Goal: Task Accomplishment & Management: Use online tool/utility

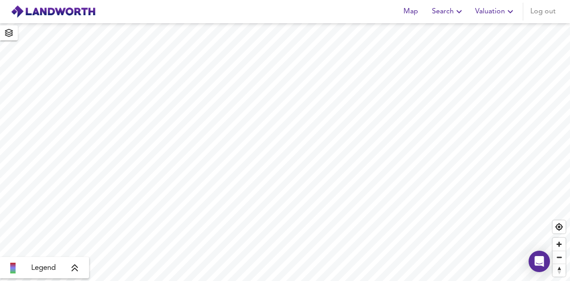
click at [503, 17] on span "Valuation" at bounding box center [495, 11] width 41 height 12
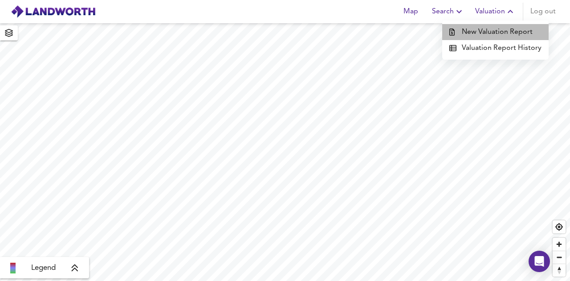
click at [520, 33] on li "New Valuation Report" at bounding box center [495, 32] width 106 height 16
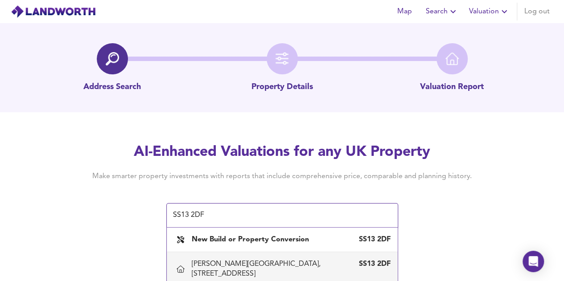
scroll to position [45, 0]
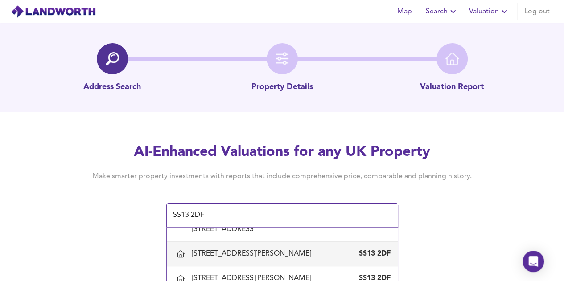
click at [285, 249] on div "[STREET_ADDRESS][PERSON_NAME]" at bounding box center [253, 254] width 123 height 10
type input "[STREET_ADDRESS][PERSON_NAME]"
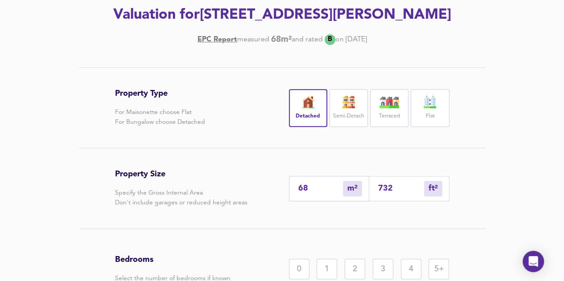
scroll to position [178, 0]
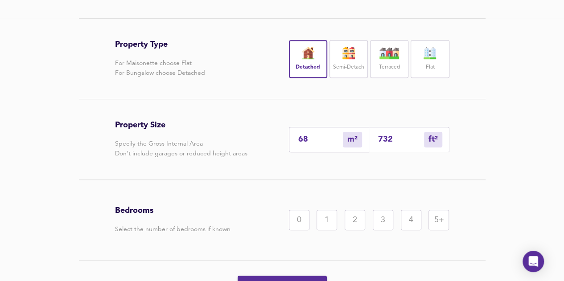
click at [325, 220] on div "1" at bounding box center [326, 220] width 20 height 20
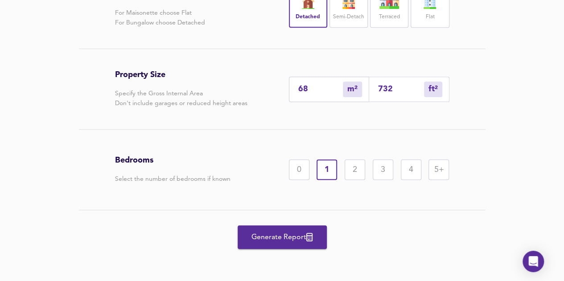
scroll to position [229, 0]
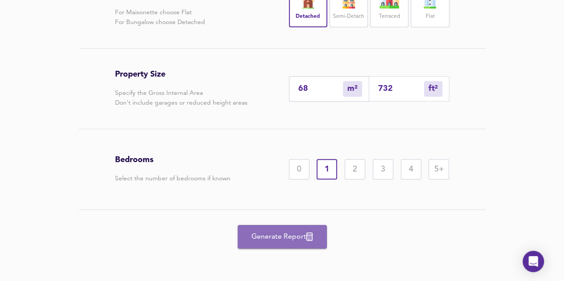
click at [282, 231] on span "Generate Report" at bounding box center [281, 237] width 71 height 12
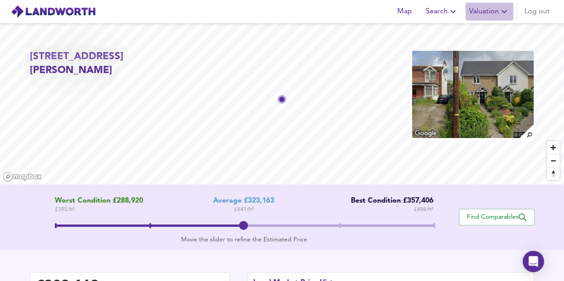
click at [497, 15] on span "Valuation" at bounding box center [489, 11] width 41 height 12
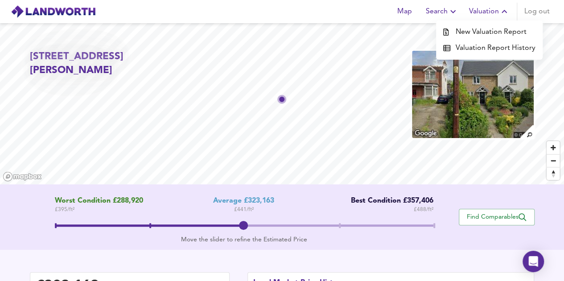
click at [495, 29] on li "New Valuation Report" at bounding box center [489, 32] width 106 height 16
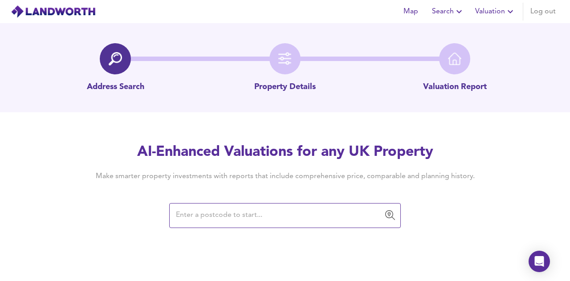
click at [222, 215] on input "text" at bounding box center [278, 215] width 210 height 17
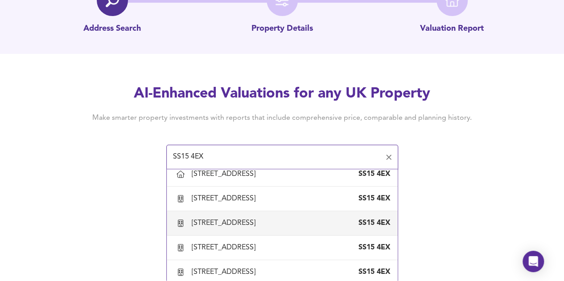
scroll to position [802, 0]
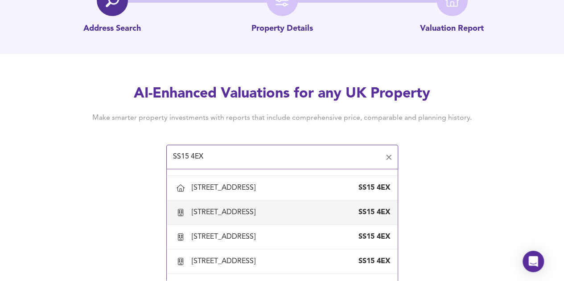
click at [252, 214] on div "[STREET_ADDRESS]" at bounding box center [225, 213] width 67 height 10
type input "[STREET_ADDRESS]"
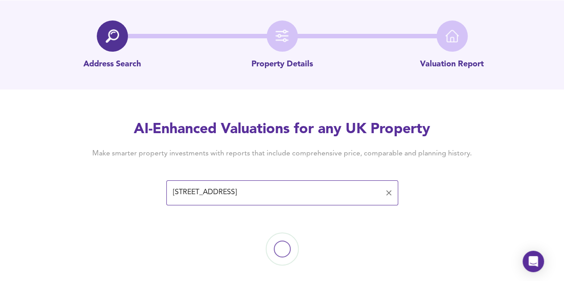
scroll to position [35, 0]
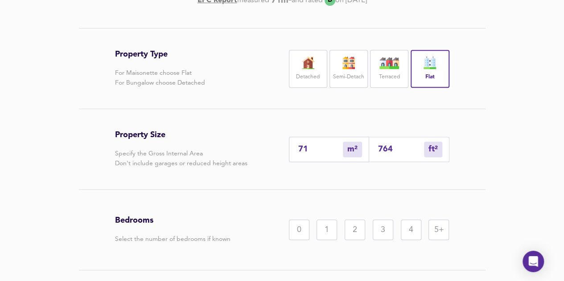
scroll to position [213, 0]
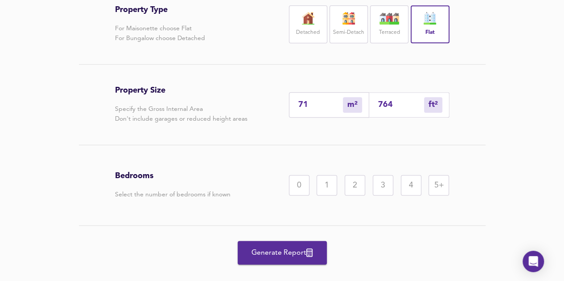
click at [538, 123] on div "Property Type For Maisonette choose Flat For Bungalow choose Detached Detached …" at bounding box center [282, 141] width 564 height 314
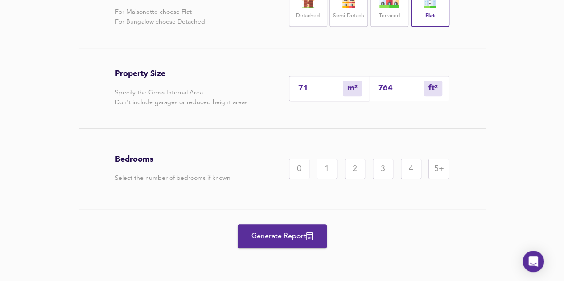
scroll to position [26, 0]
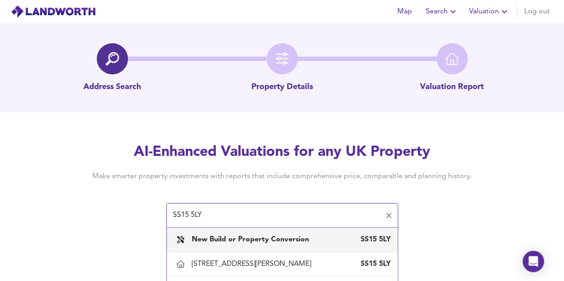
type input "SS15 5LY"
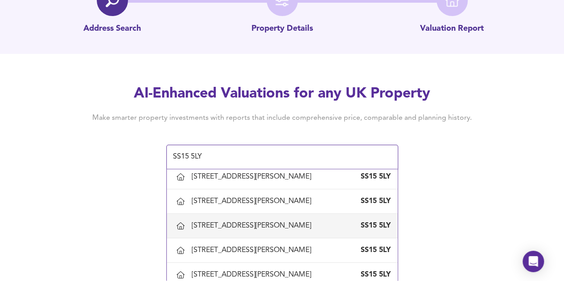
scroll to position [984, 0]
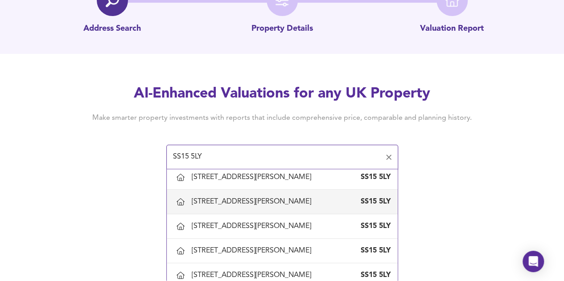
drag, startPoint x: 220, startPoint y: 155, endPoint x: 128, endPoint y: 154, distance: 91.8
click at [128, 154] on div "AI-Enhanced Valuations for any UK Property Make smarter property investments wi…" at bounding box center [282, 126] width 428 height 85
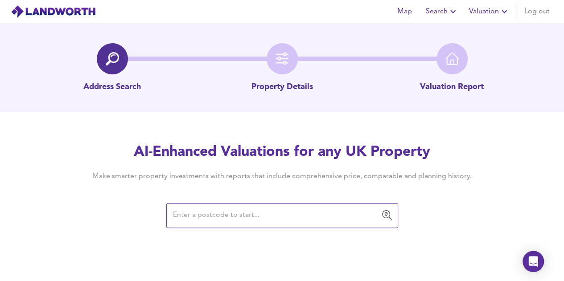
scroll to position [0, 0]
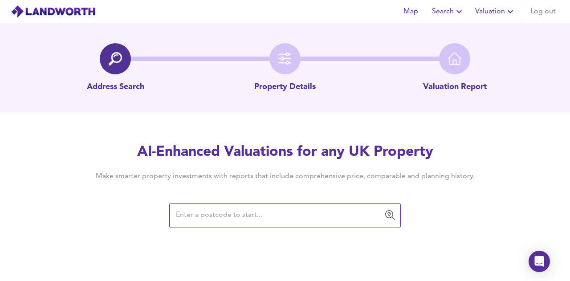
paste input "SS15 5YL"
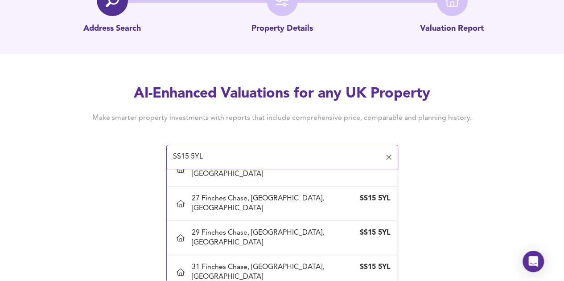
scroll to position [757, 0]
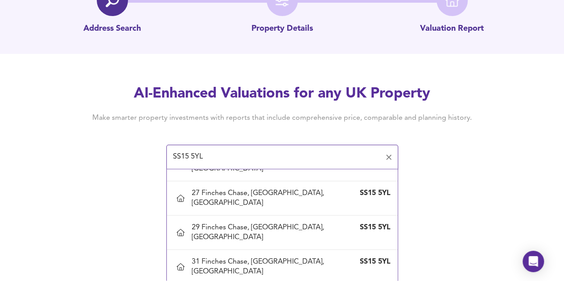
type input "[STREET_ADDRESS]"
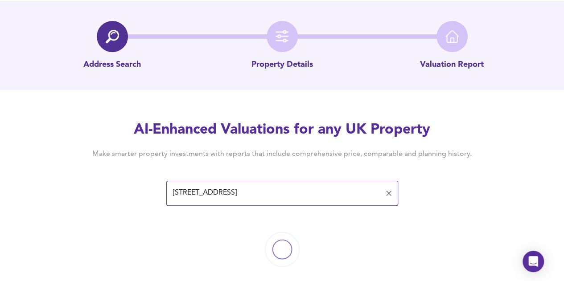
scroll to position [35, 0]
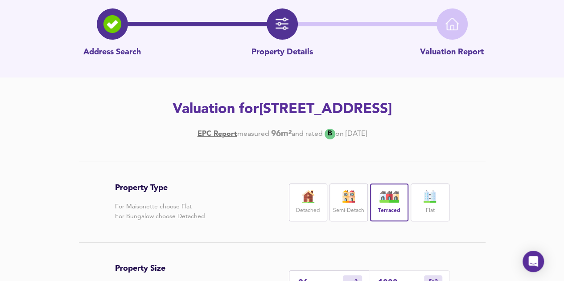
scroll to position [213, 0]
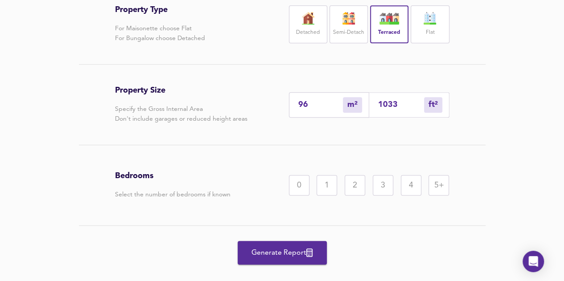
click at [377, 188] on div "3" at bounding box center [382, 185] width 20 height 20
click at [293, 247] on span "Generate Report" at bounding box center [281, 253] width 71 height 12
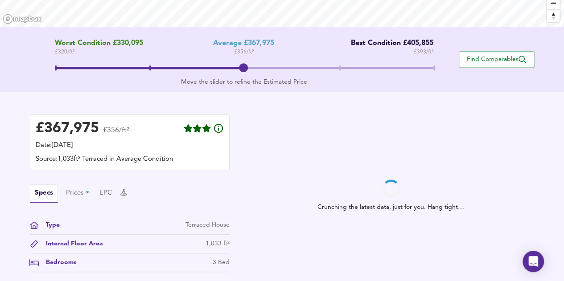
scroll to position [178, 0]
